Goal: Transaction & Acquisition: Purchase product/service

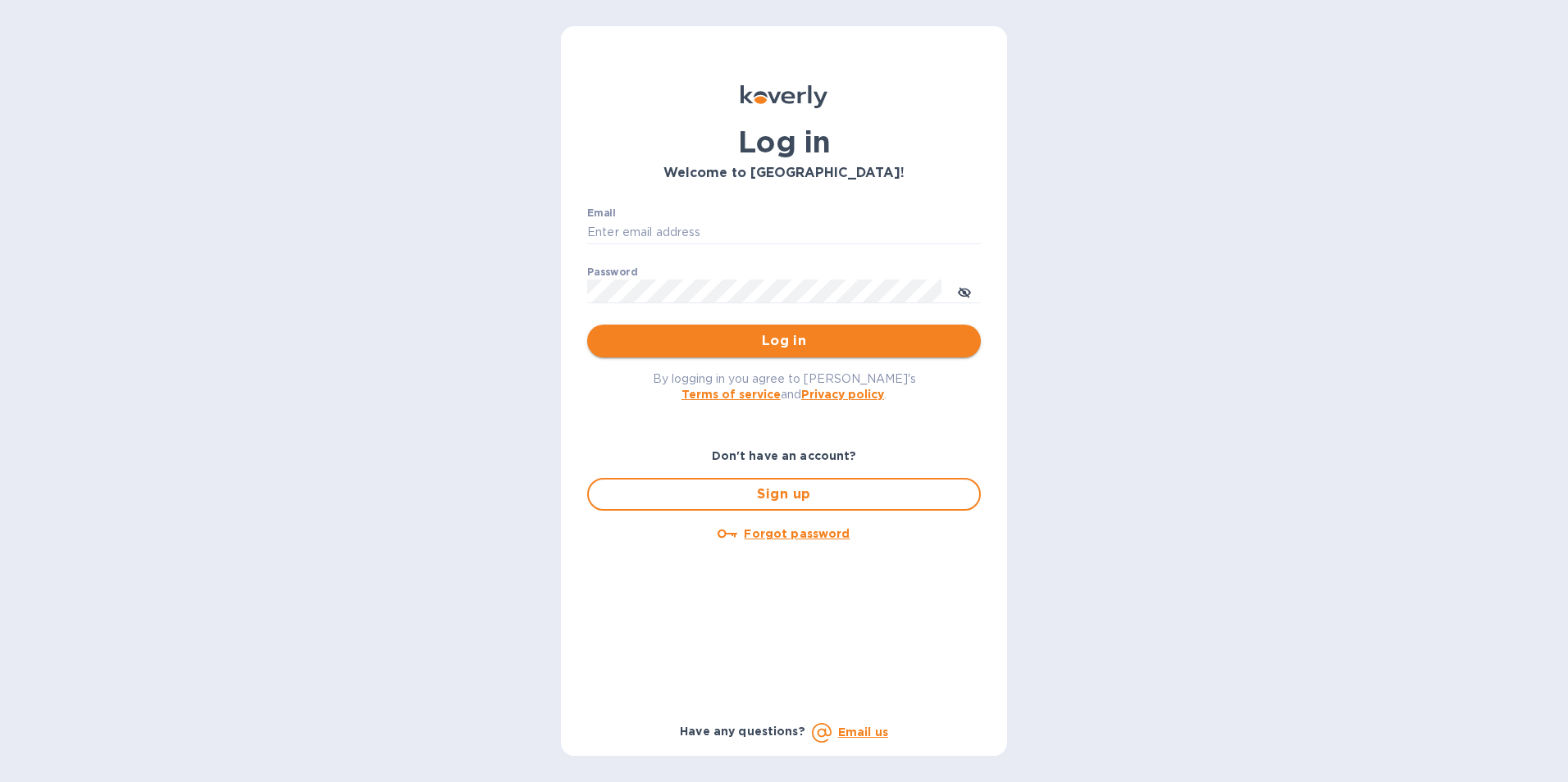
type input "[PERSON_NAME][EMAIL_ADDRESS][DOMAIN_NAME]"
click at [755, 338] on span "Log in" at bounding box center [784, 341] width 368 height 19
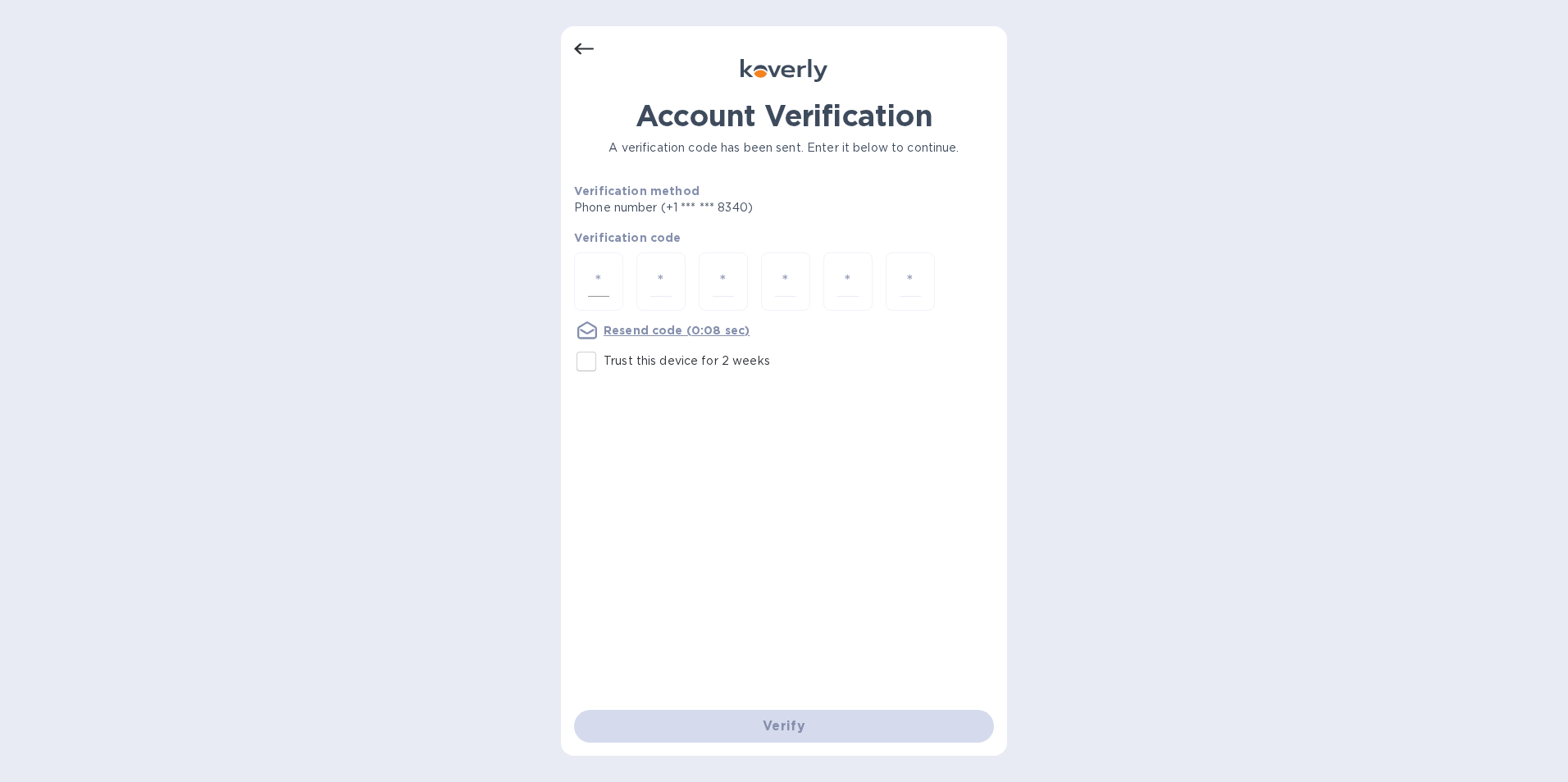
click at [597, 276] on input "number" at bounding box center [598, 281] width 21 height 30
click at [598, 279] on input "number" at bounding box center [598, 281] width 21 height 30
type input "1"
type input "9"
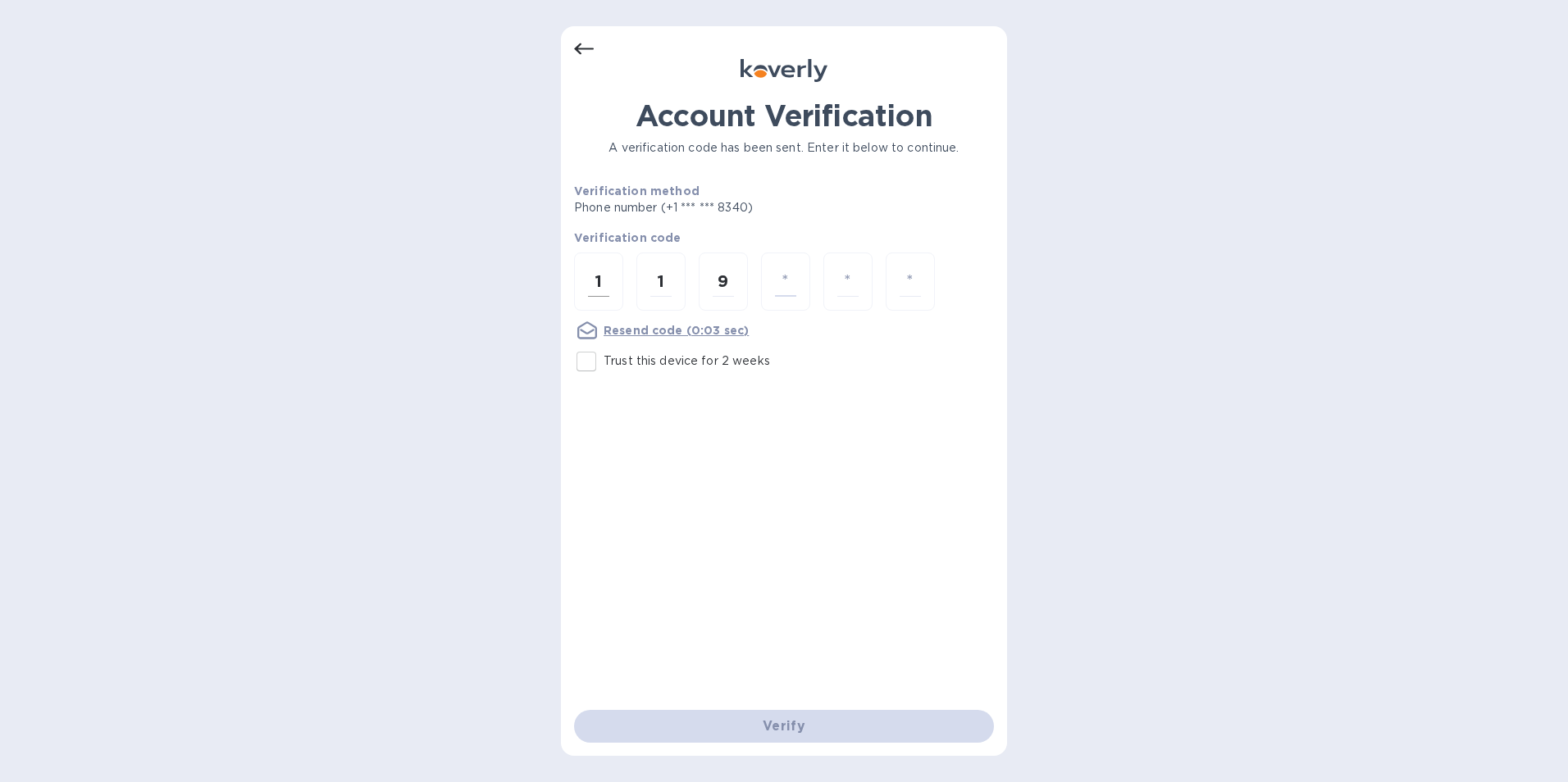
type input "8"
type input "6"
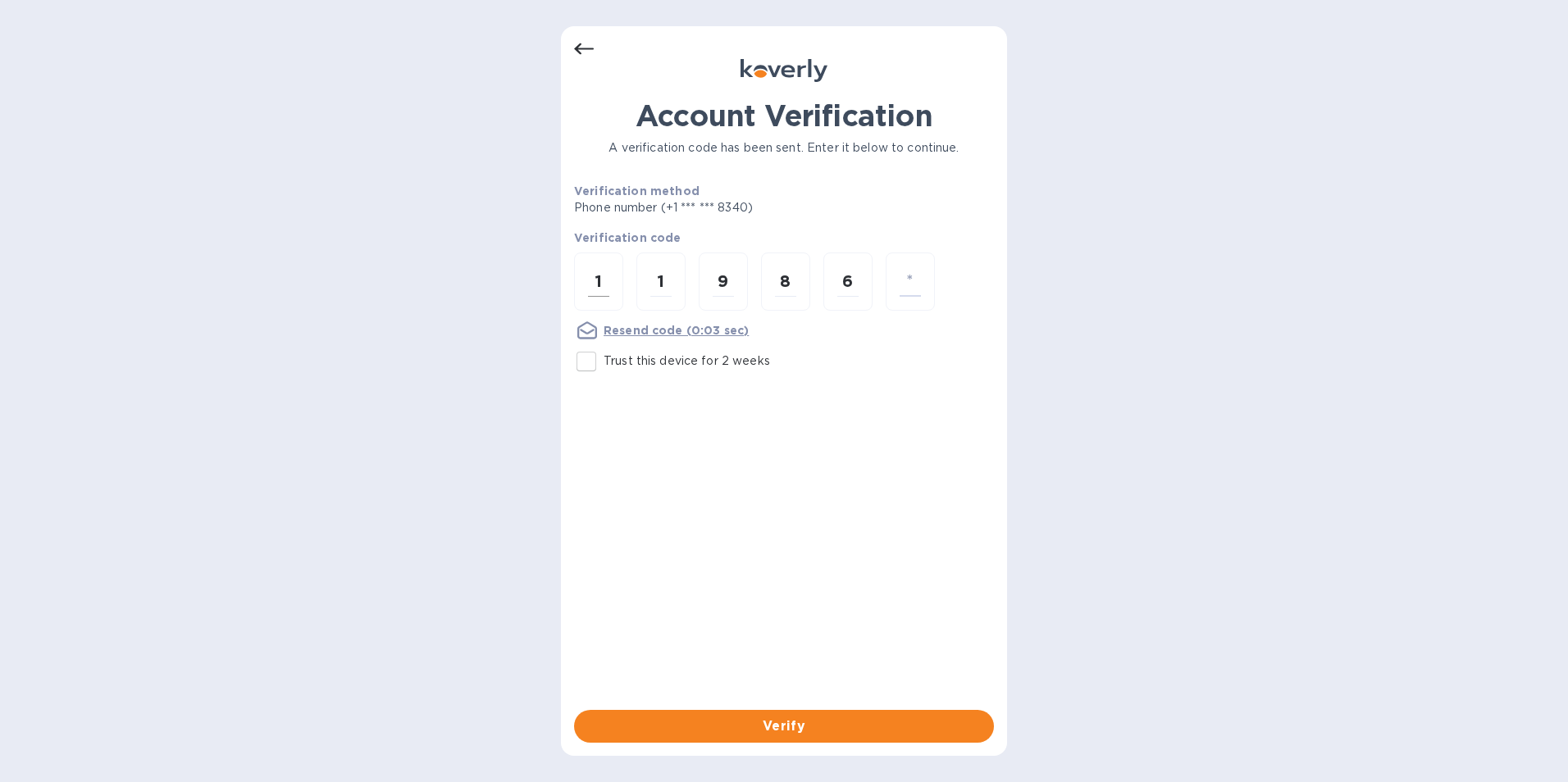
type input "6"
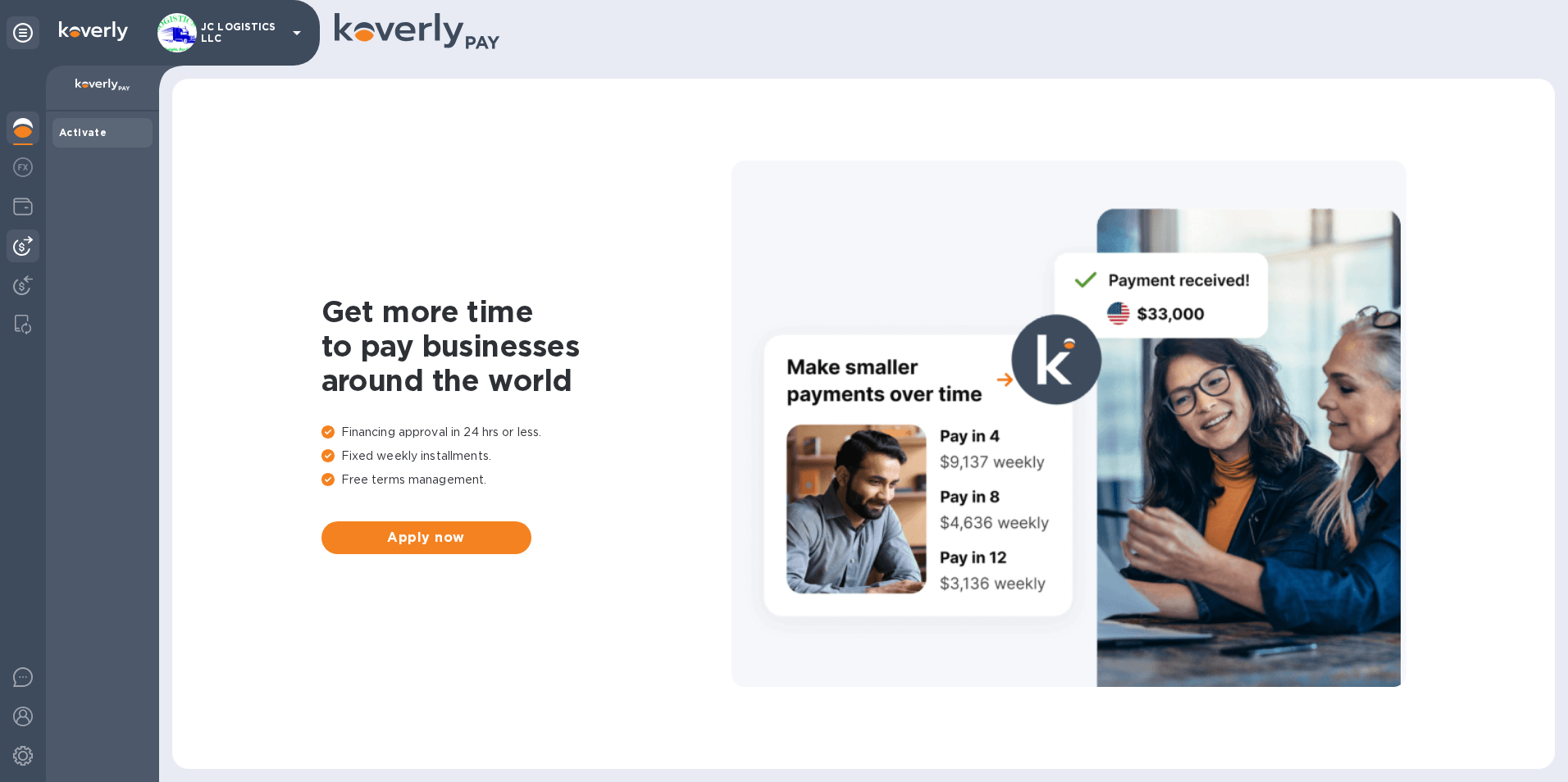
click at [24, 240] on img at bounding box center [22, 246] width 19 height 19
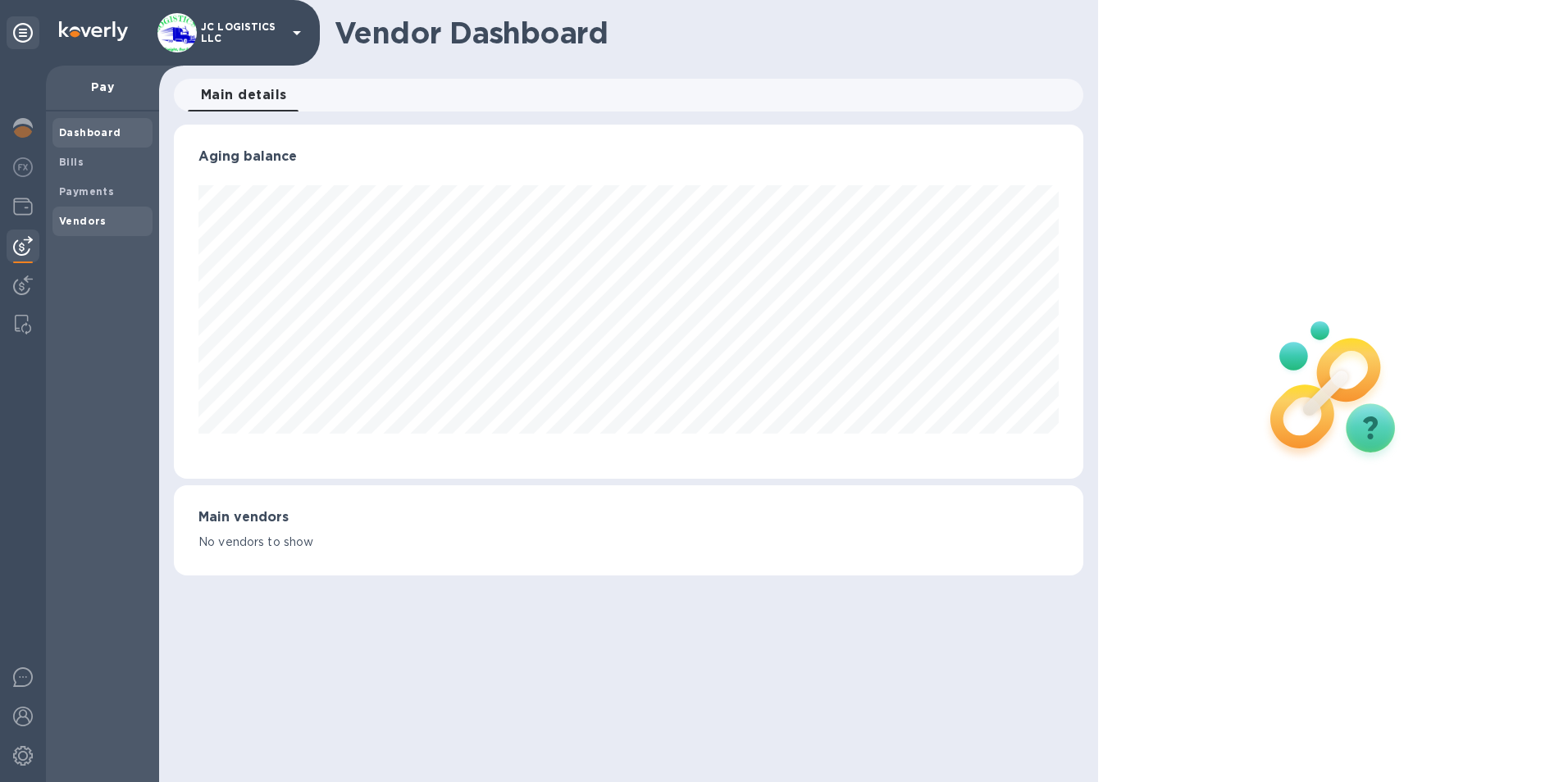
scroll to position [354, 910]
click at [77, 218] on b "Vendors" at bounding box center [83, 221] width 48 height 13
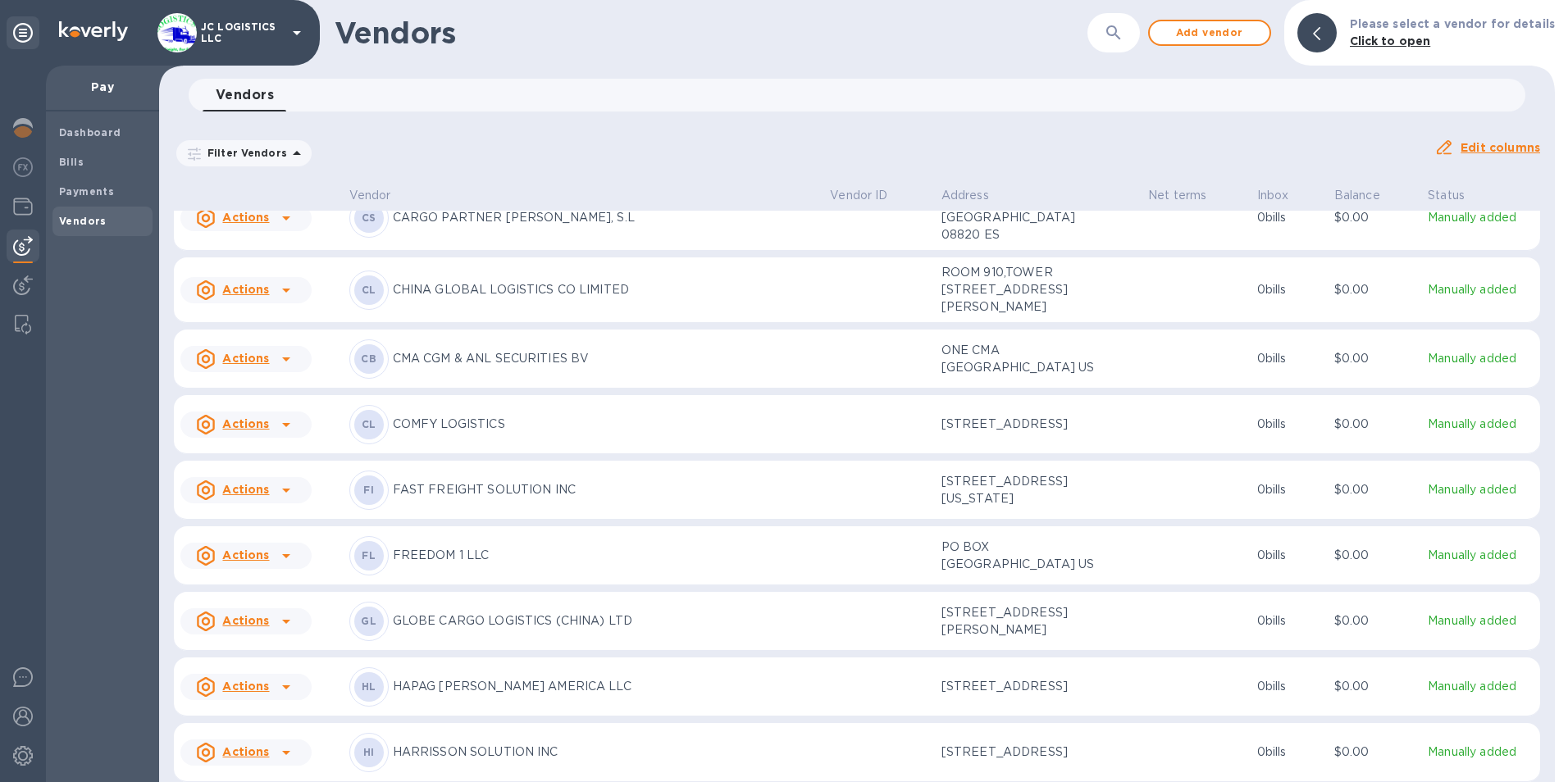
scroll to position [682, 0]
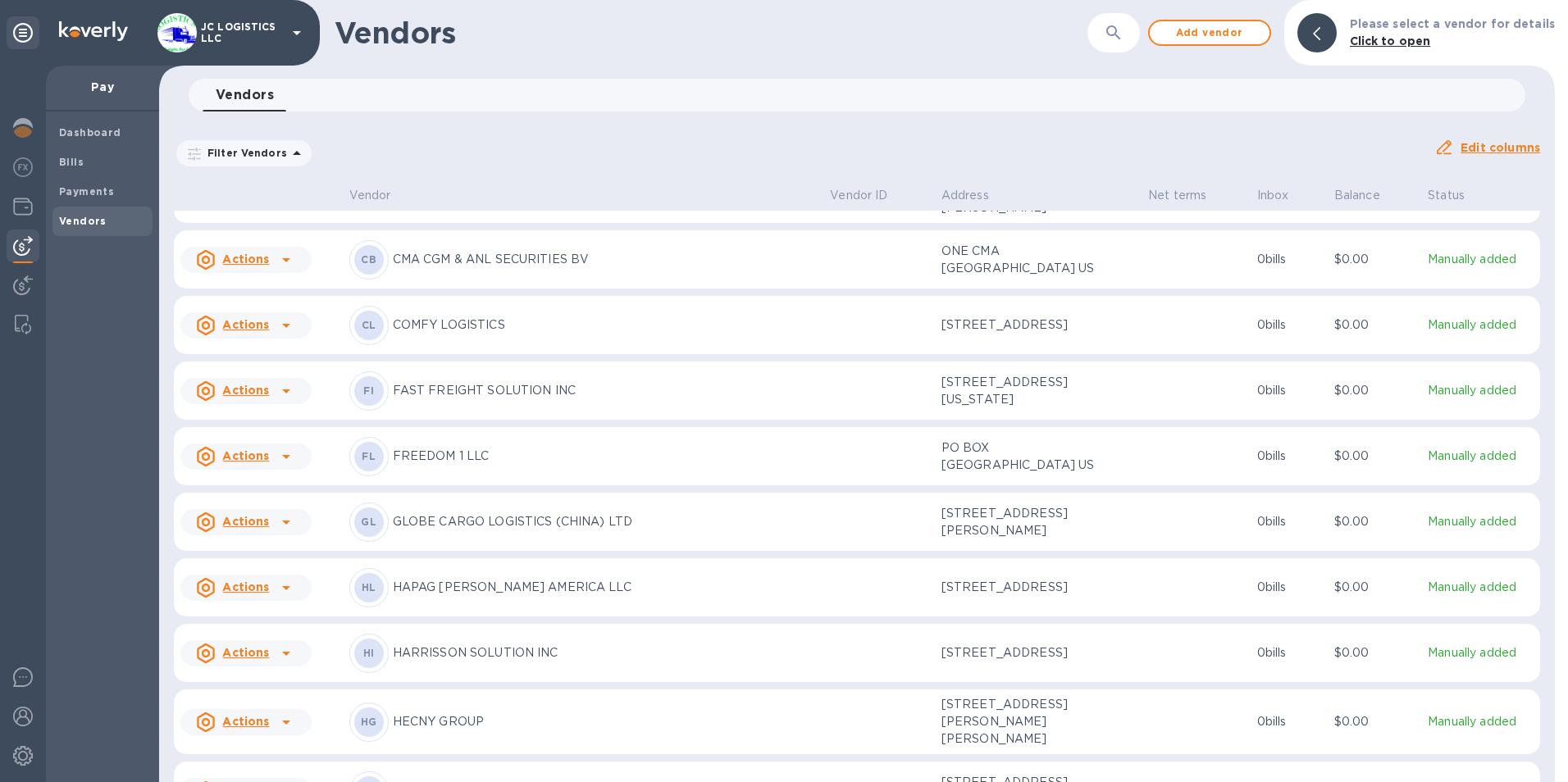
click at [283, 394] on icon at bounding box center [286, 391] width 8 height 4
click at [263, 603] on b "Add new bill" at bounding box center [265, 603] width 76 height 13
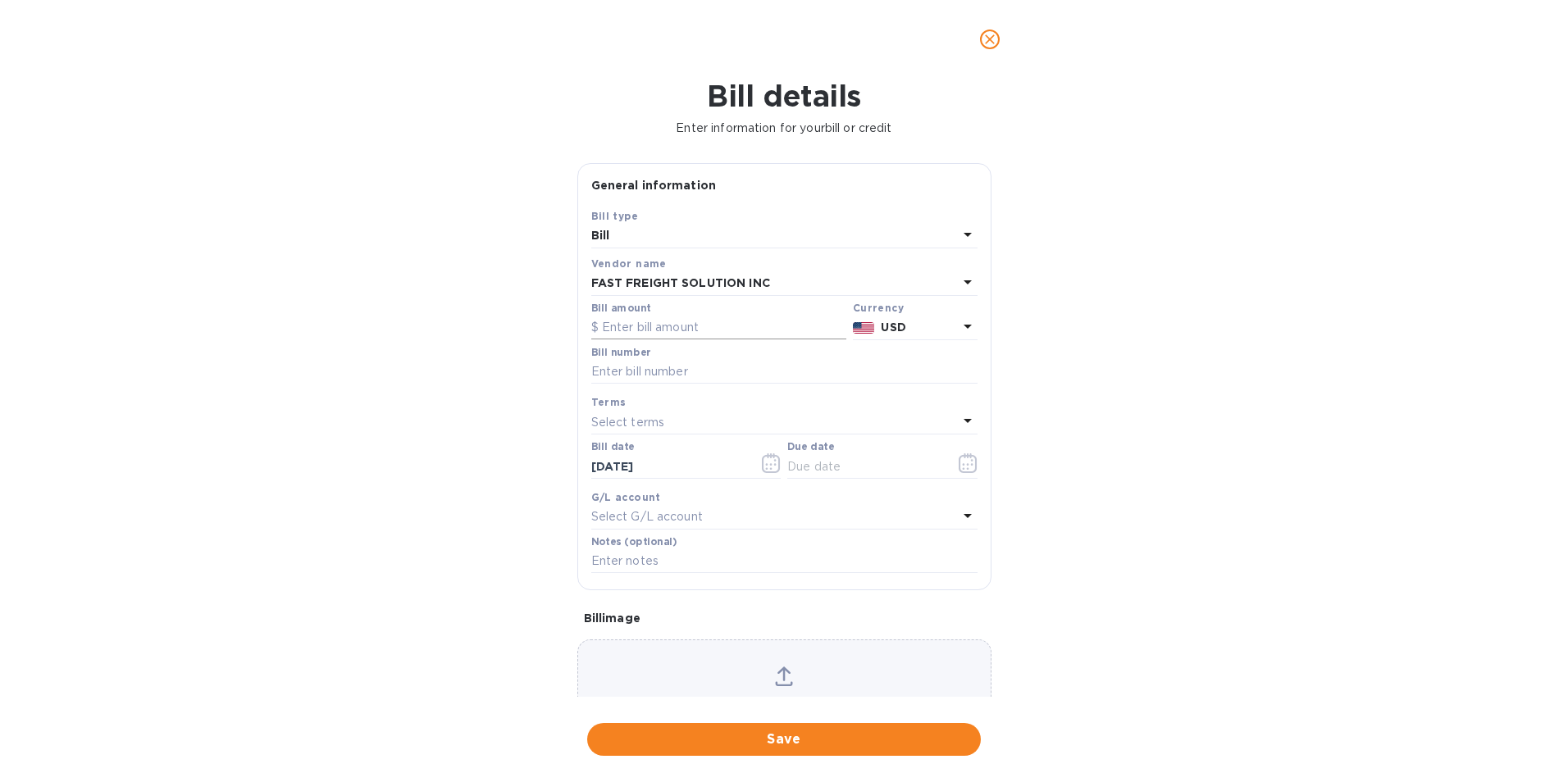
click at [607, 326] on input "text" at bounding box center [719, 328] width 255 height 24
type input "1,200"
type input "EGHU3827021"
click at [964, 466] on icon "button" at bounding box center [967, 463] width 18 height 19
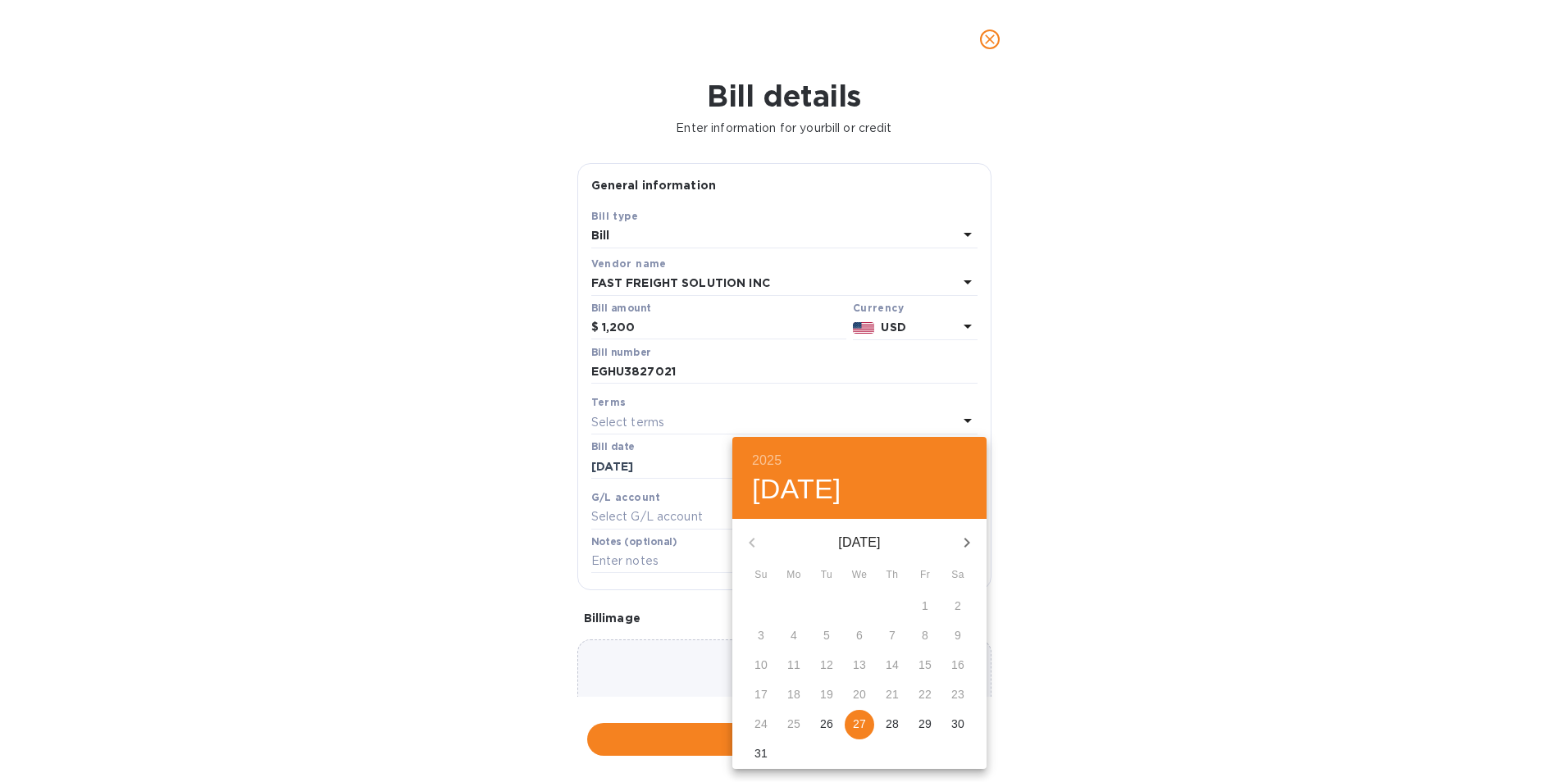
click at [859, 727] on p "27" at bounding box center [859, 724] width 13 height 17
type input "[DATE]"
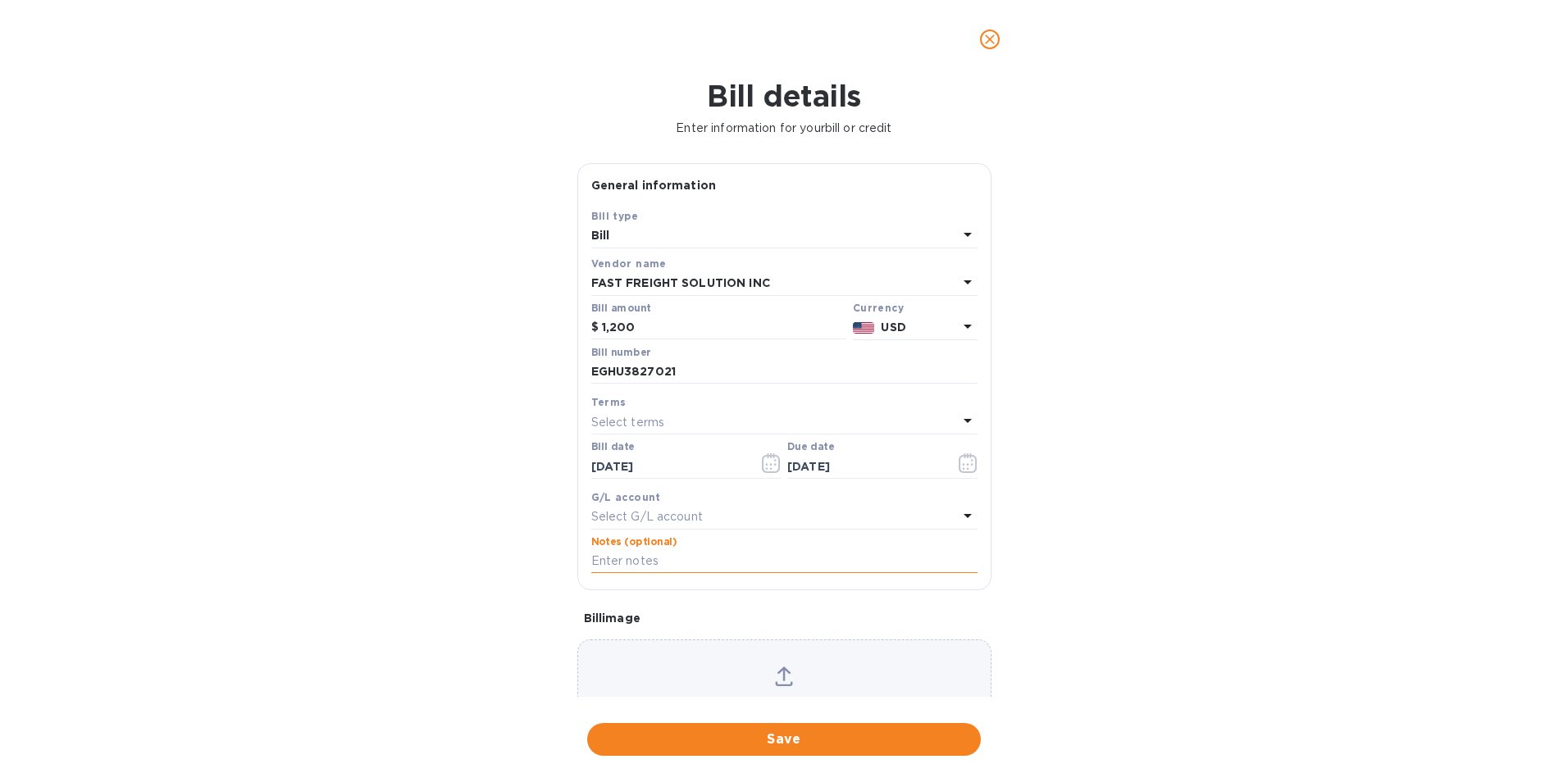
click at [594, 557] on input "text" at bounding box center [784, 561] width 386 height 24
type input "1045"
click at [786, 739] on span "Save" at bounding box center [784, 739] width 368 height 19
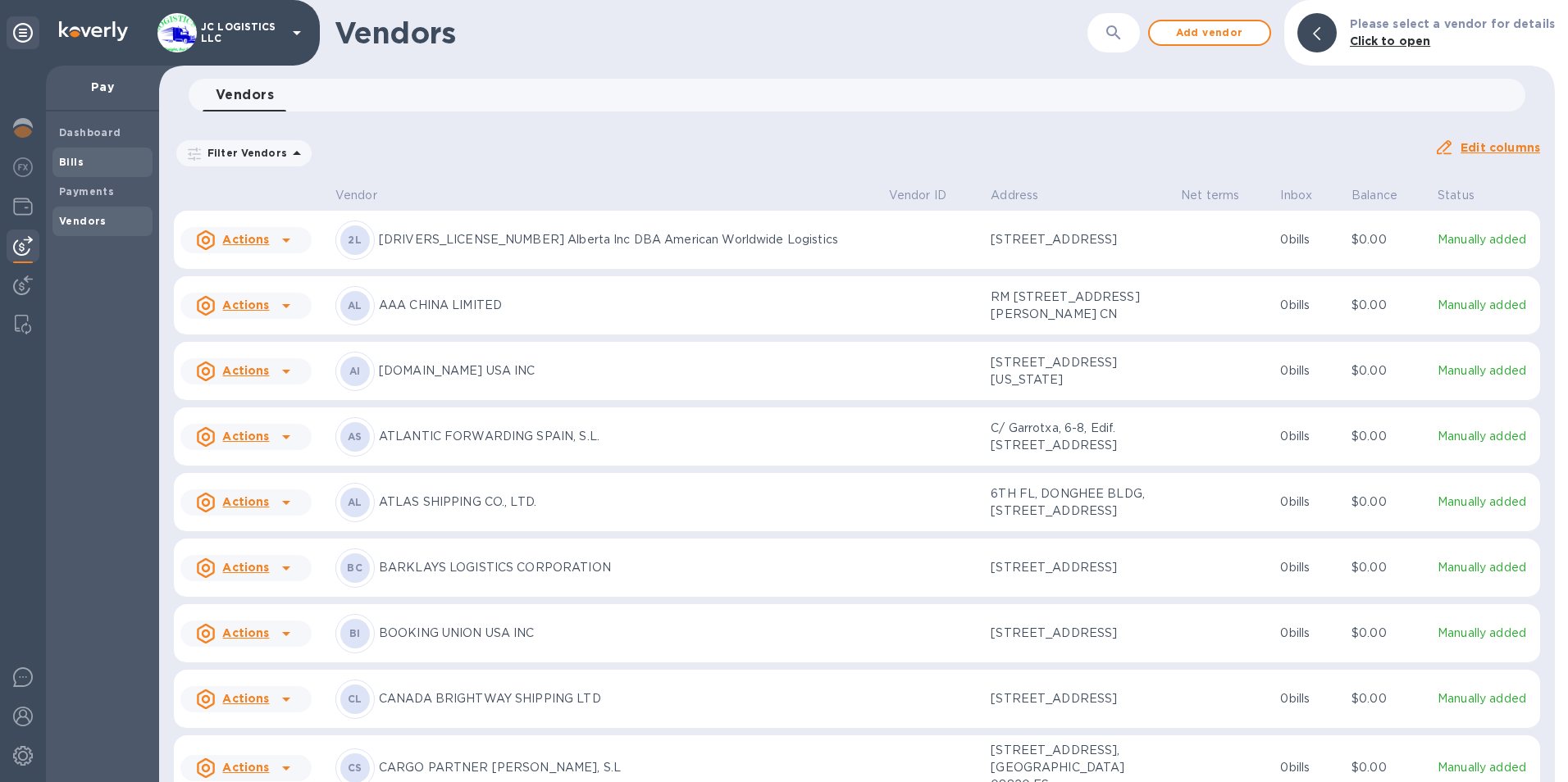
click at [68, 156] on b "Bills" at bounding box center [71, 161] width 24 height 13
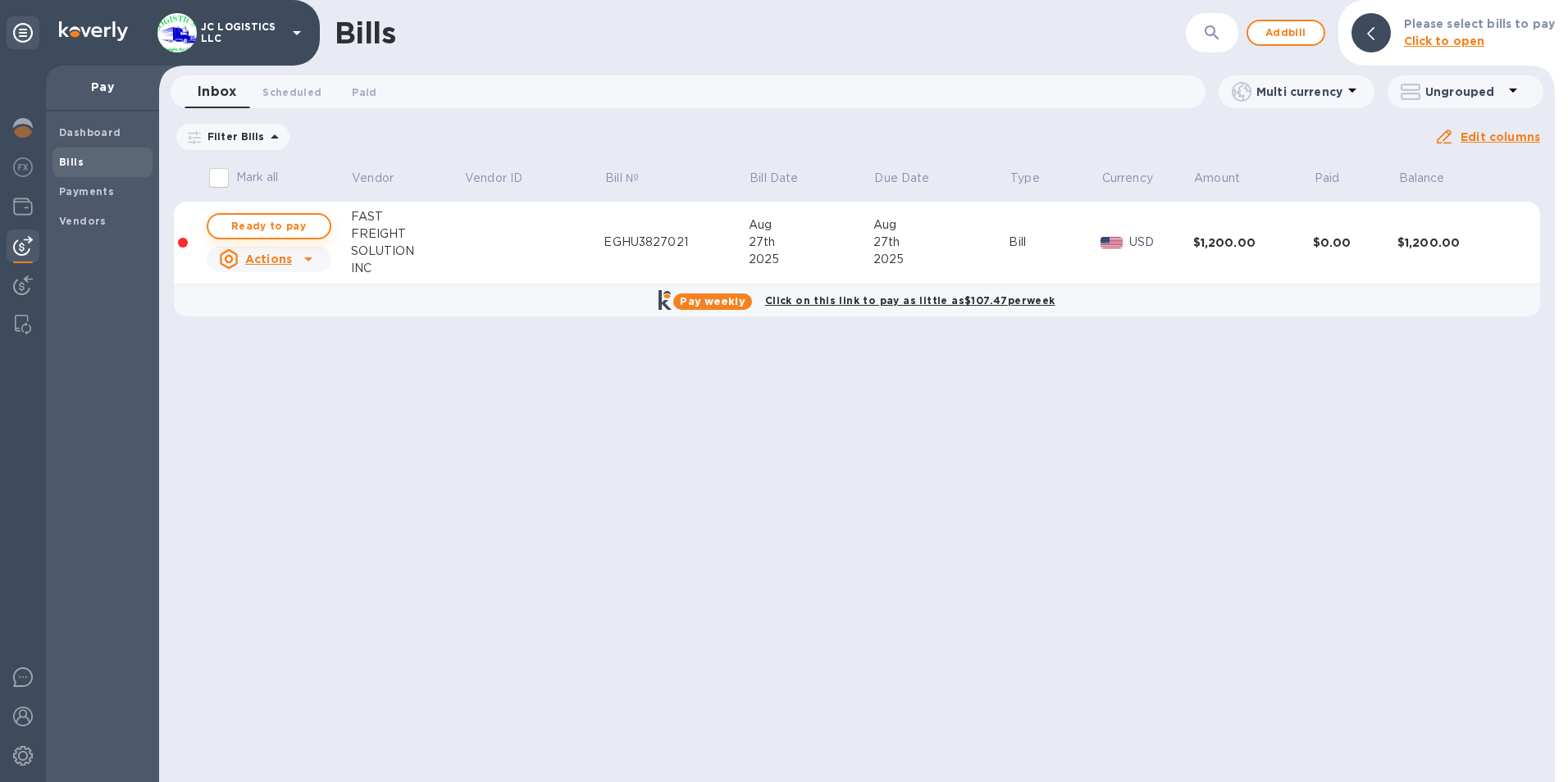
click at [286, 227] on span "Ready to pay" at bounding box center [269, 227] width 95 height 19
checkbox input "true"
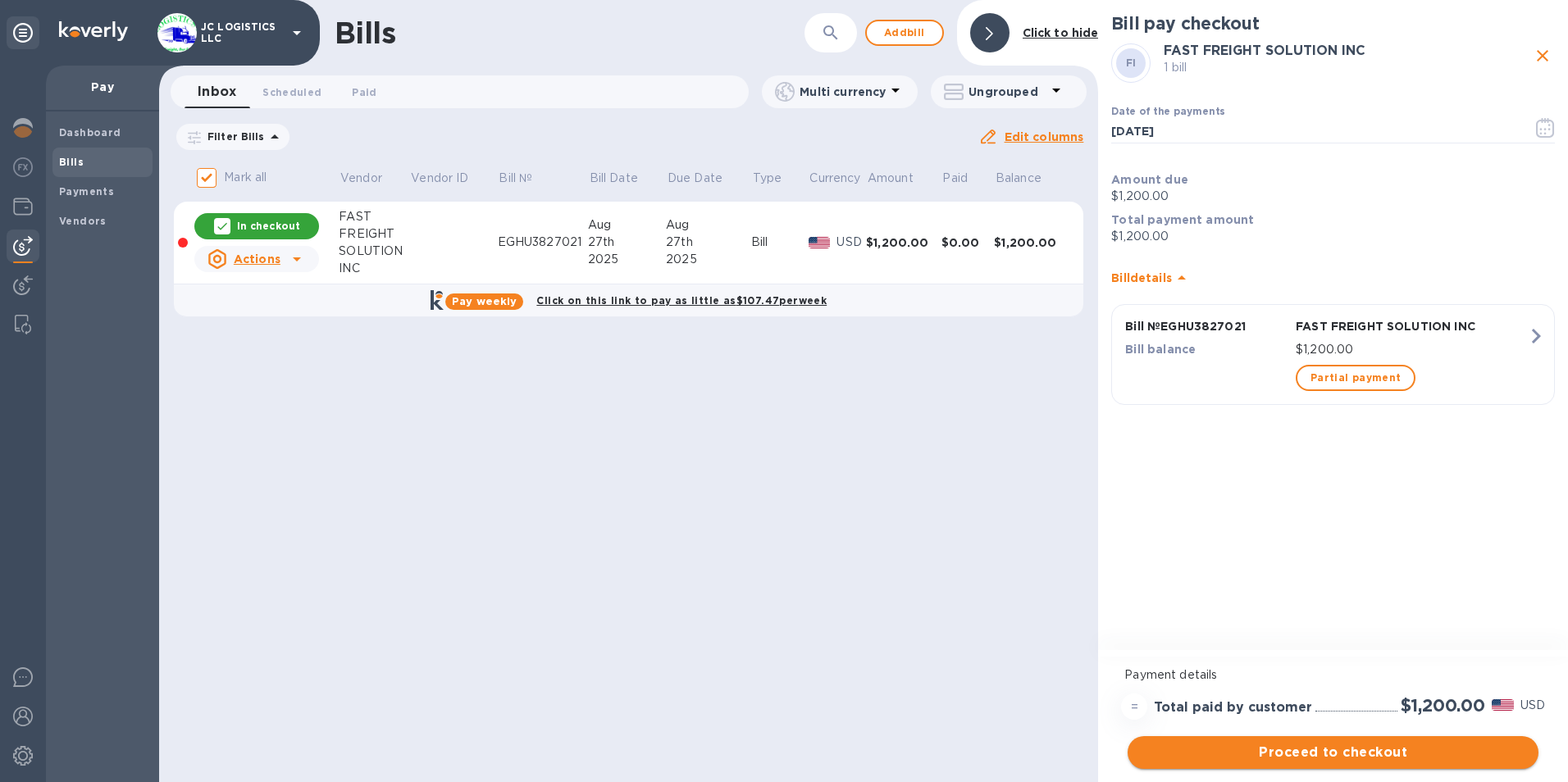
click at [1308, 755] on span "Proceed to checkout" at bounding box center [1333, 753] width 384 height 19
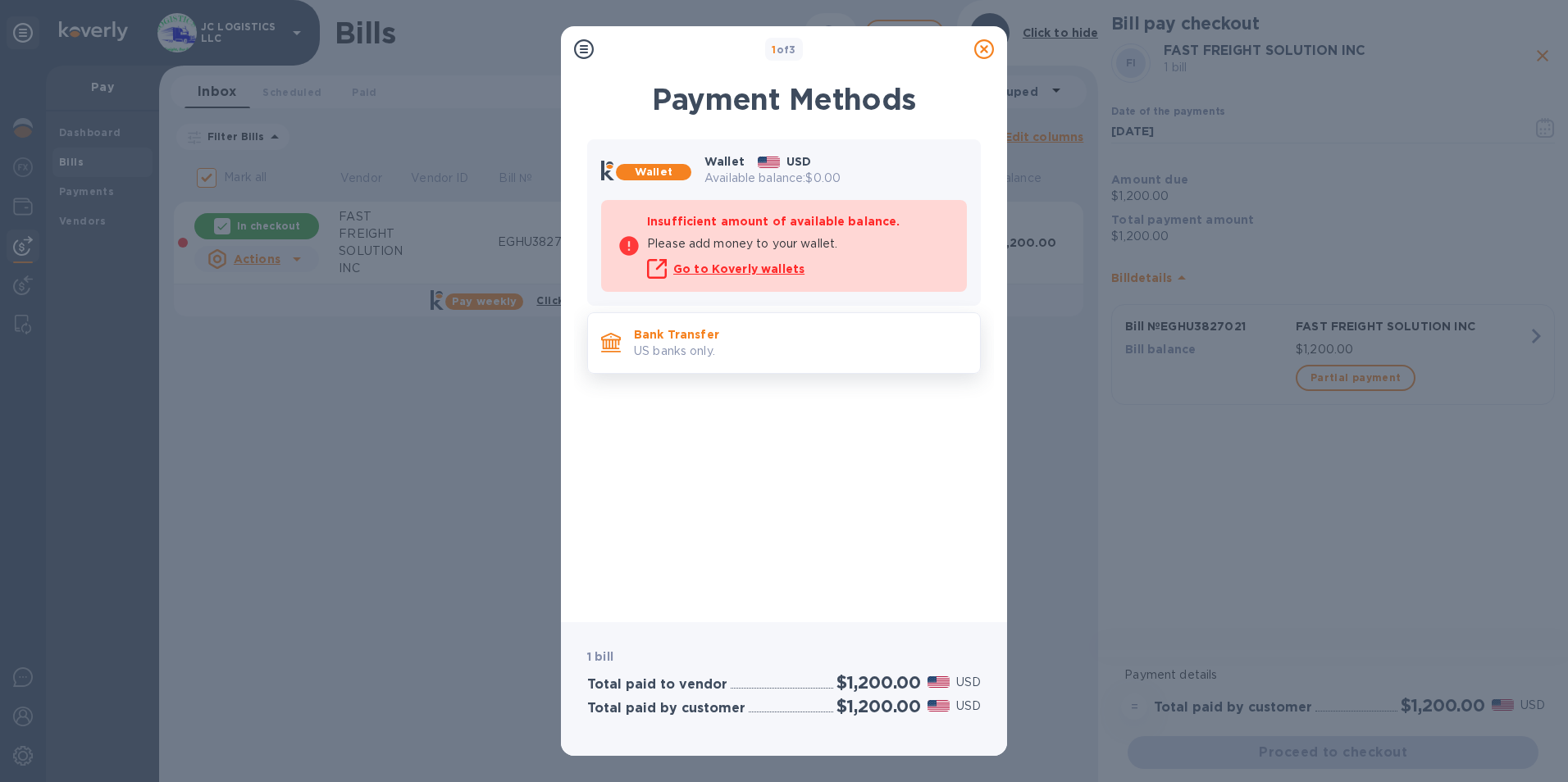
click at [665, 325] on div "Bank Transfer US banks only." at bounding box center [801, 343] width 346 height 47
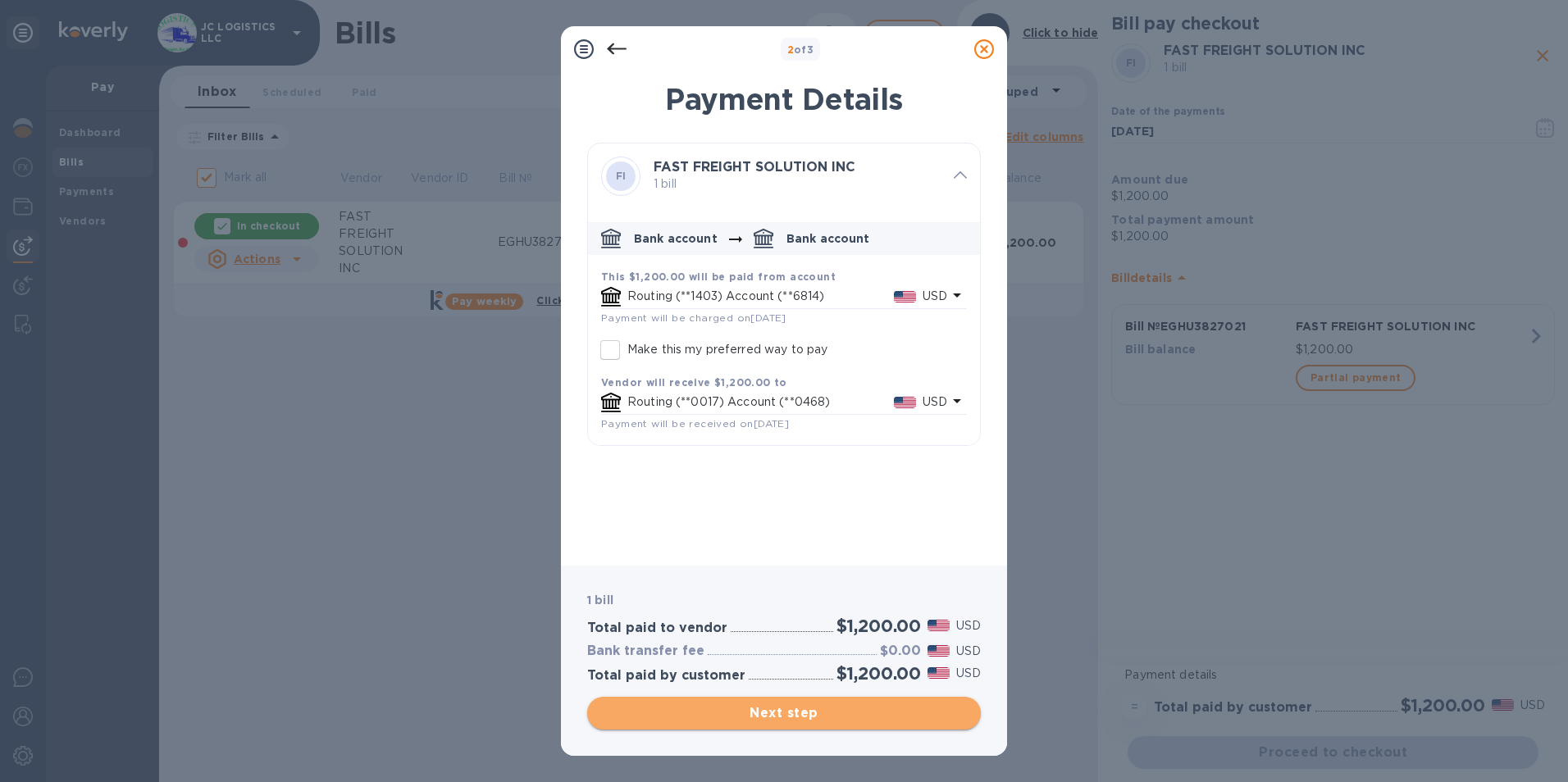
click at [777, 715] on span "Next step" at bounding box center [784, 713] width 368 height 19
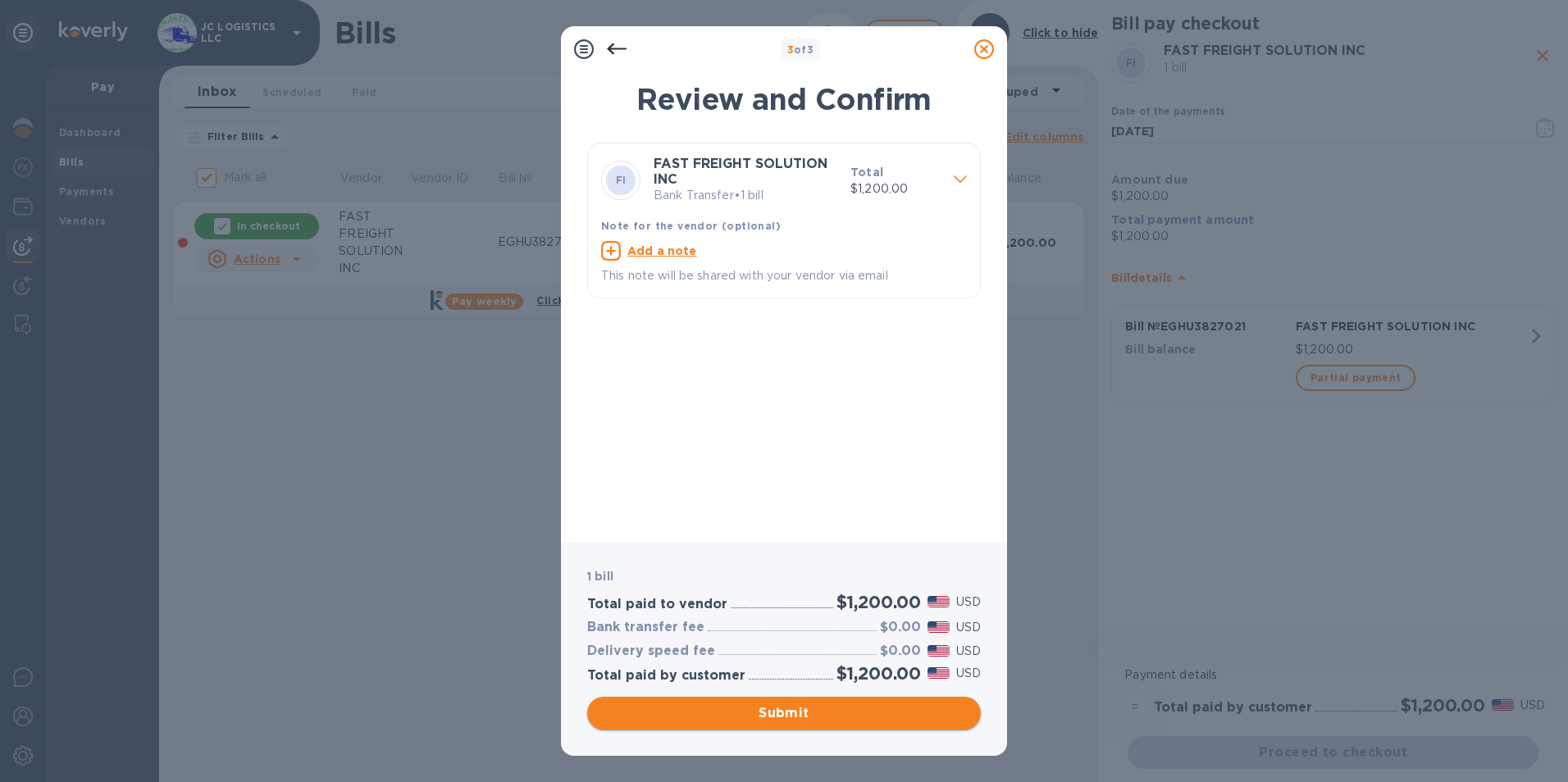
click at [777, 715] on span "Submit" at bounding box center [784, 713] width 368 height 19
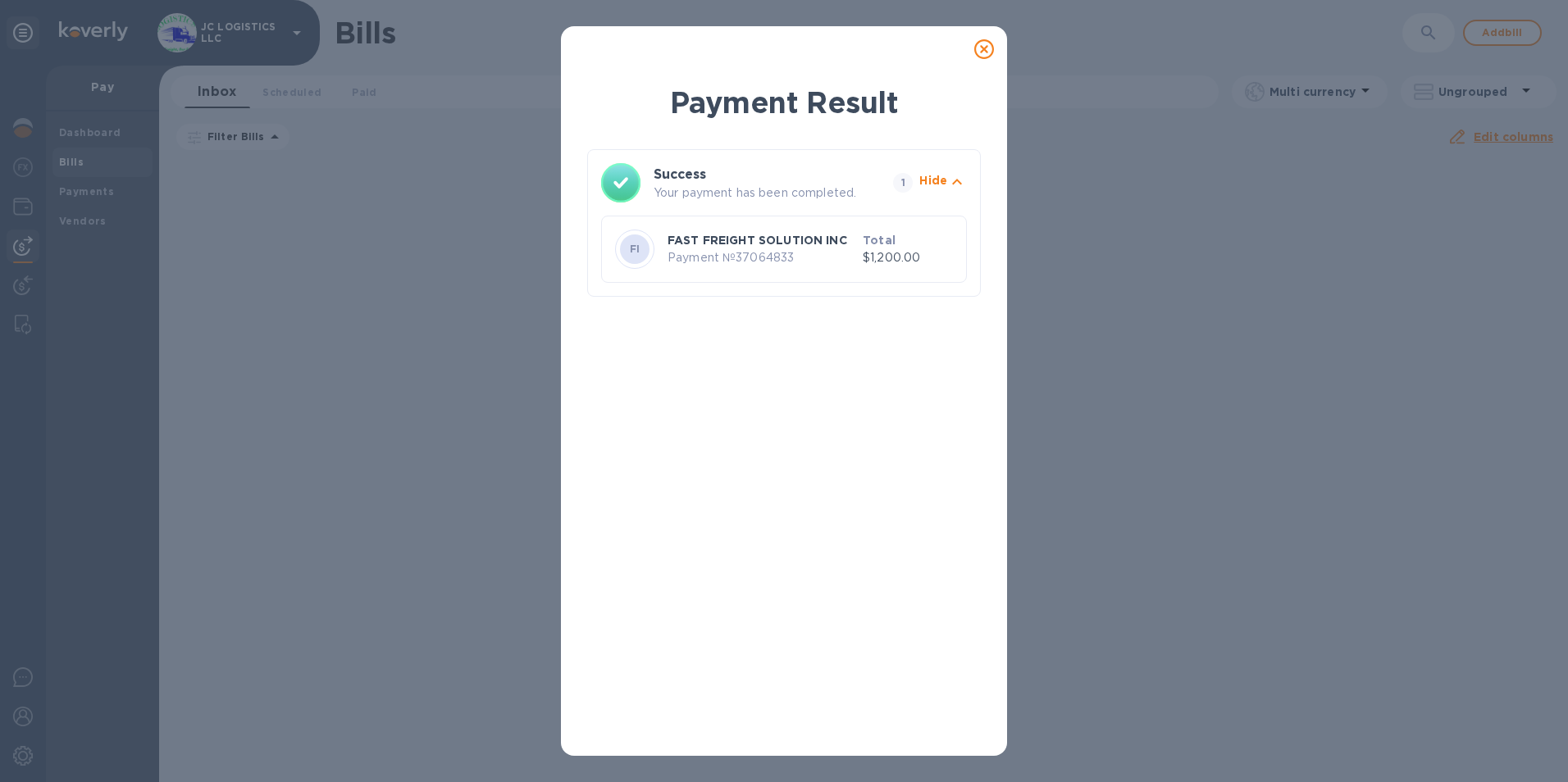
click at [980, 46] on icon at bounding box center [983, 49] width 19 height 19
